Goal: Information Seeking & Learning: Learn about a topic

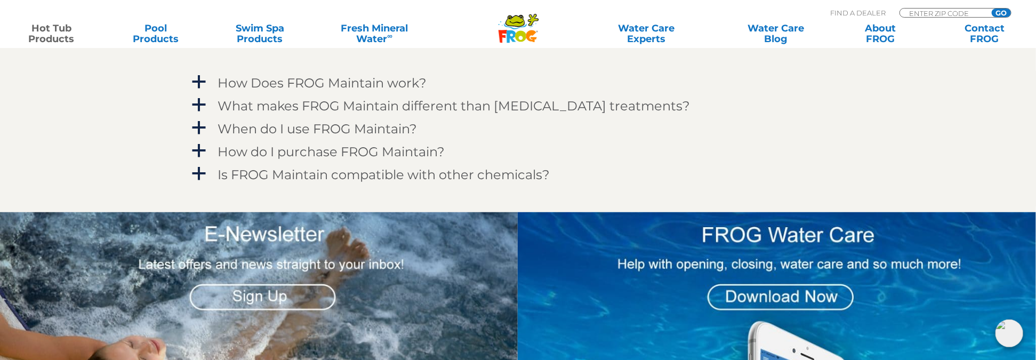
scroll to position [959, 0]
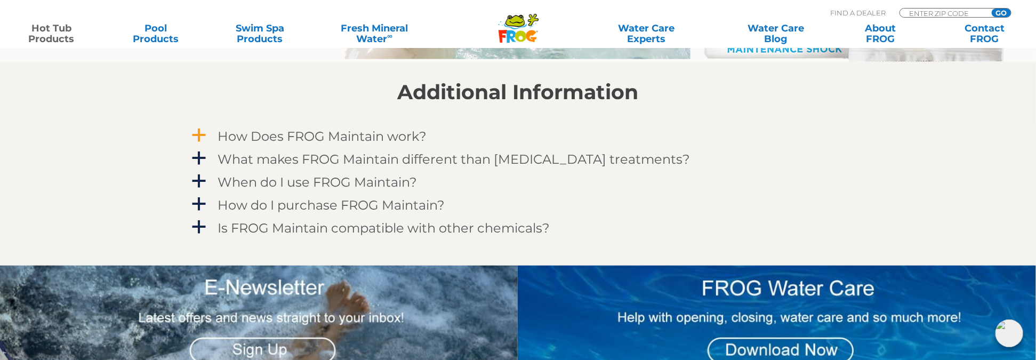
click at [201, 133] on span "a" at bounding box center [199, 135] width 16 height 16
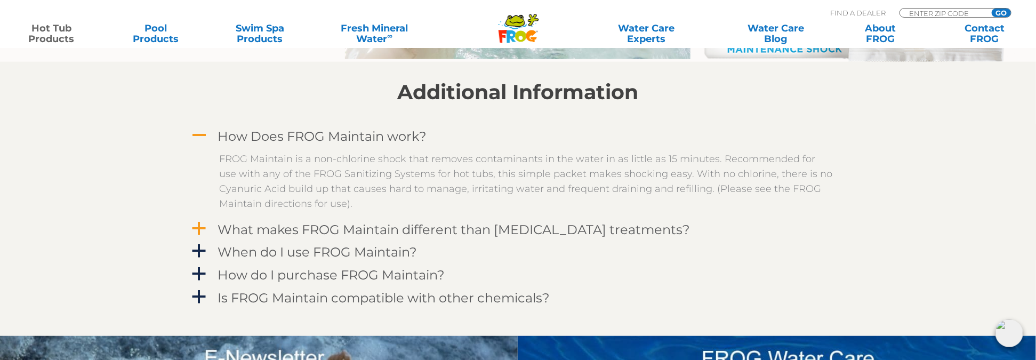
click at [202, 226] on span "a" at bounding box center [199, 229] width 16 height 16
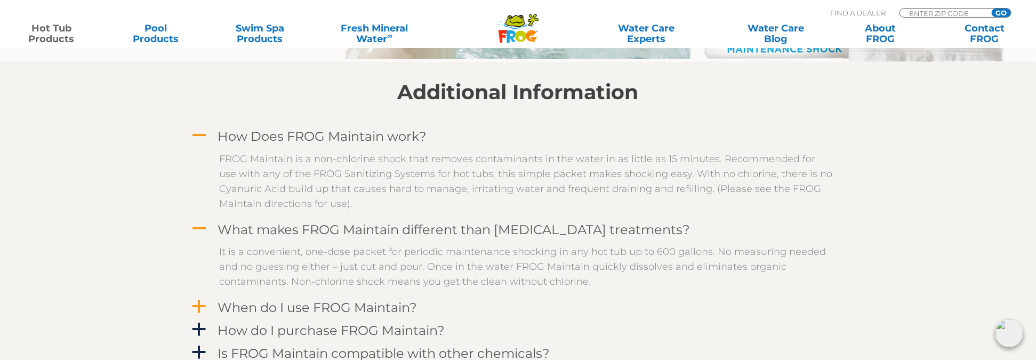
click at [197, 310] on span "a" at bounding box center [199, 307] width 16 height 16
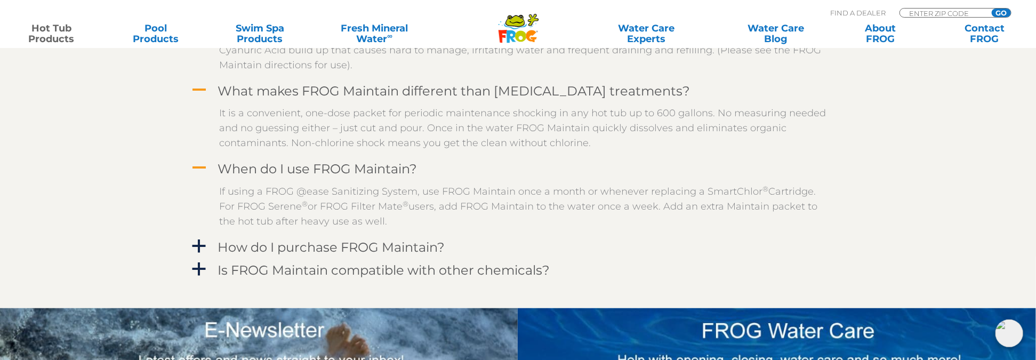
scroll to position [1119, 0]
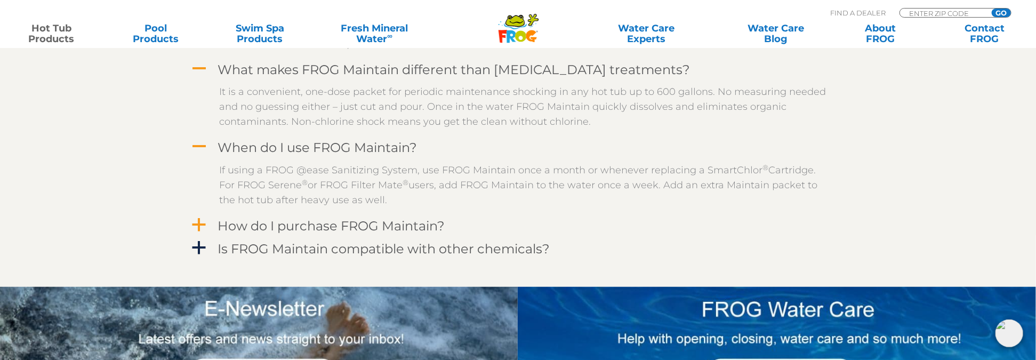
click at [204, 224] on span "a" at bounding box center [199, 225] width 16 height 16
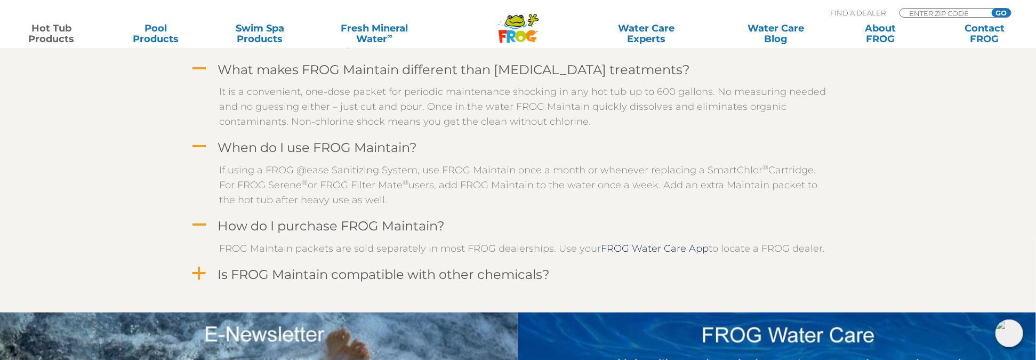
click at [194, 278] on span "a" at bounding box center [199, 274] width 16 height 16
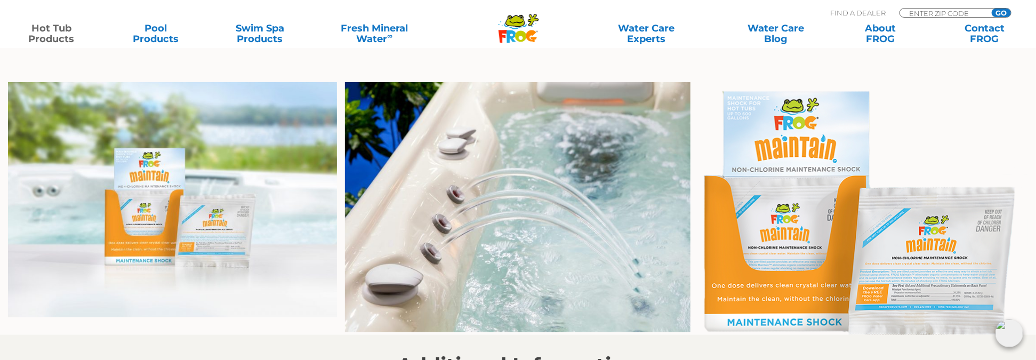
scroll to position [693, 0]
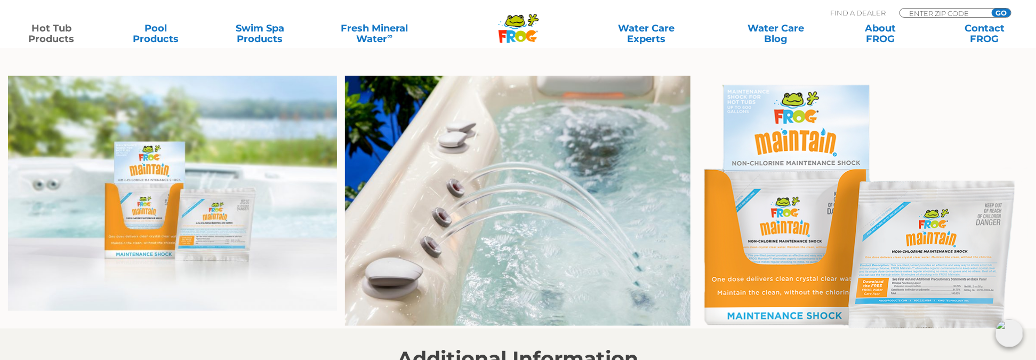
click at [193, 222] on img at bounding box center [172, 193] width 329 height 235
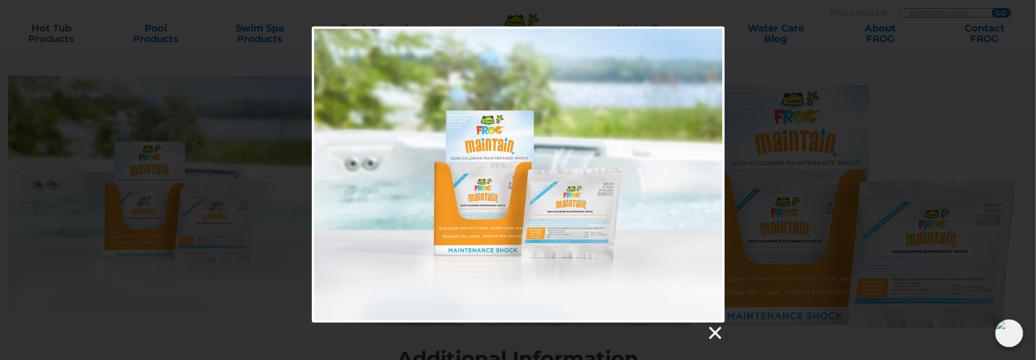
click at [713, 335] on link at bounding box center [714, 333] width 16 height 16
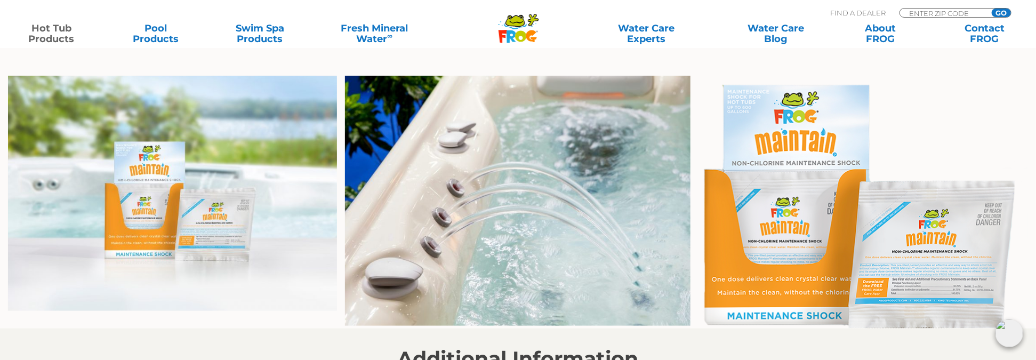
click at [808, 239] on img at bounding box center [862, 202] width 329 height 253
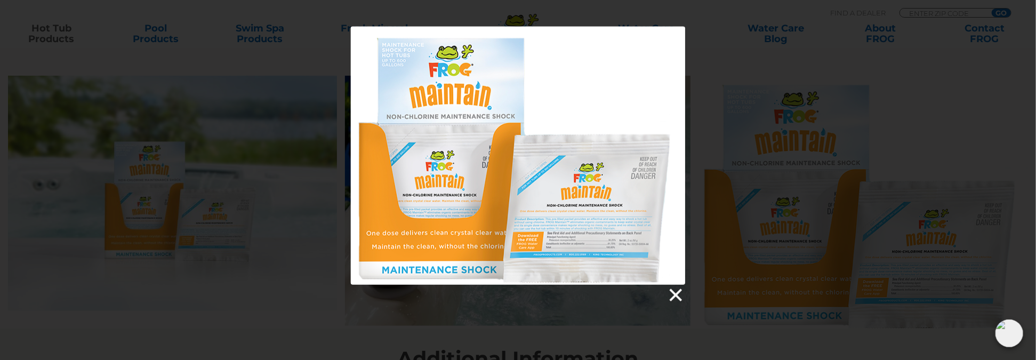
click at [678, 297] on link at bounding box center [675, 295] width 16 height 16
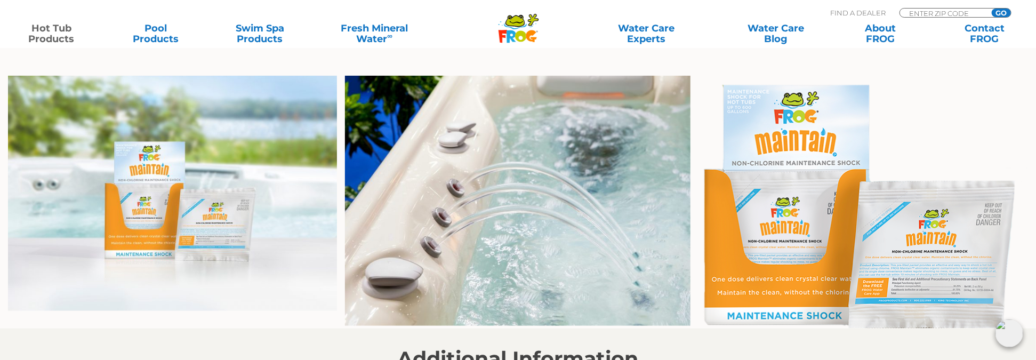
click at [166, 238] on img at bounding box center [172, 193] width 329 height 235
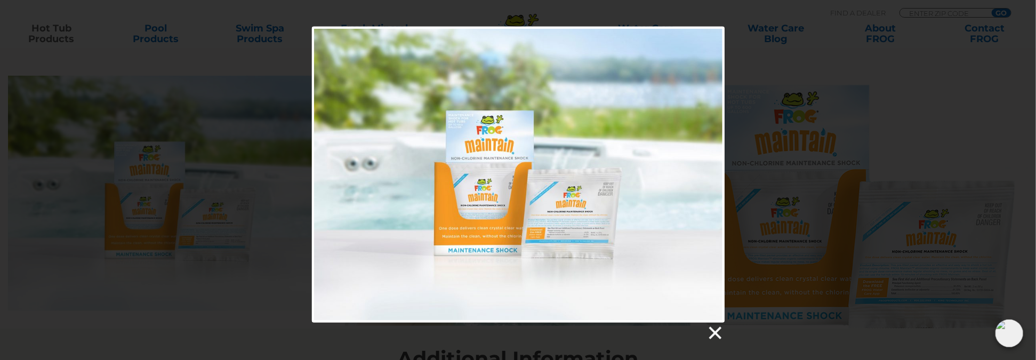
click at [721, 331] on link at bounding box center [714, 333] width 16 height 16
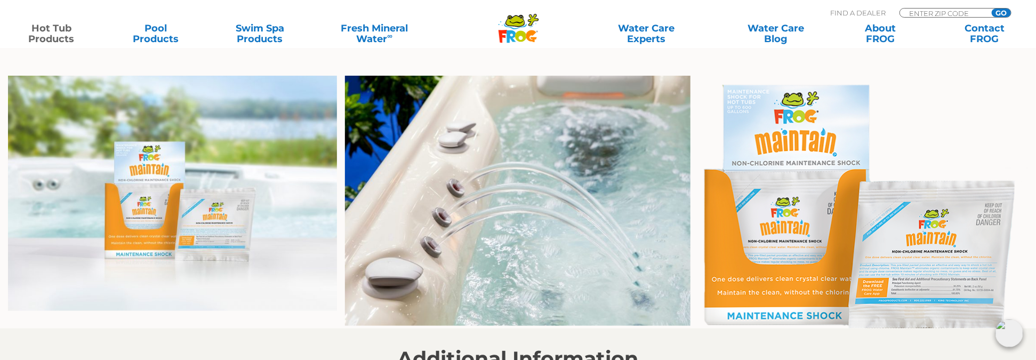
click at [805, 269] on img at bounding box center [862, 202] width 329 height 253
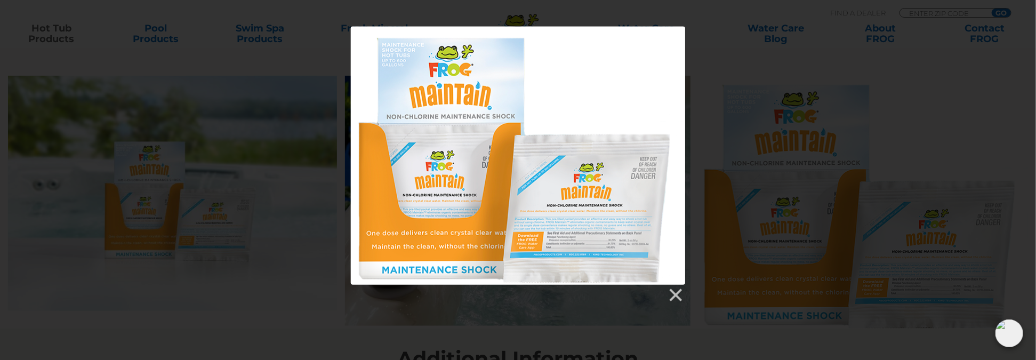
click at [563, 218] on div at bounding box center [518, 156] width 334 height 258
click at [670, 294] on link at bounding box center [675, 295] width 16 height 16
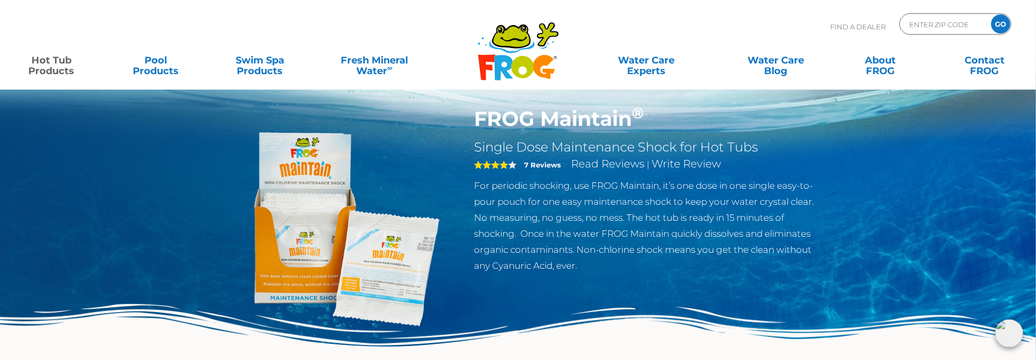
scroll to position [0, 0]
